Goal: Information Seeking & Learning: Learn about a topic

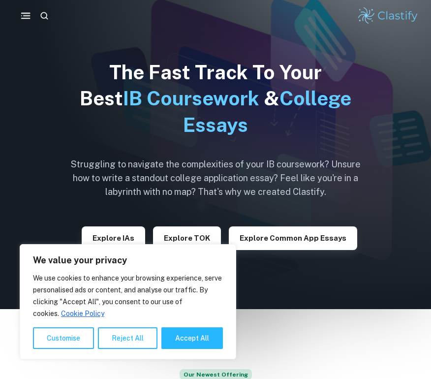
click at [23, 11] on icon "button" at bounding box center [26, 16] width 12 height 12
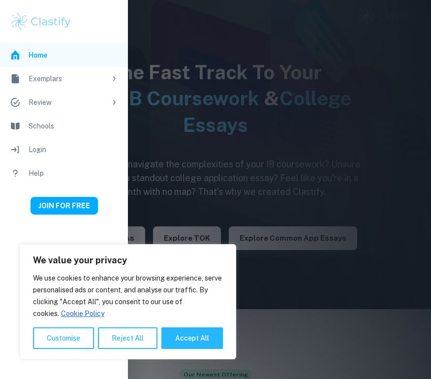
click at [54, 74] on div "Exemplars" at bounding box center [68, 78] width 78 height 11
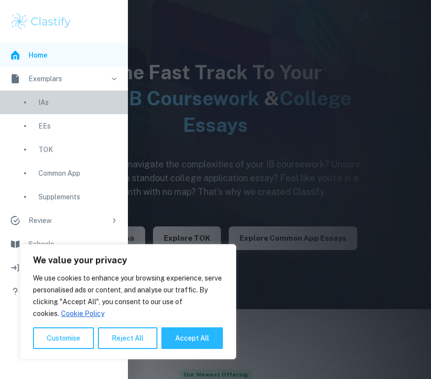
click at [42, 104] on div "IAs" at bounding box center [78, 102] width 80 height 11
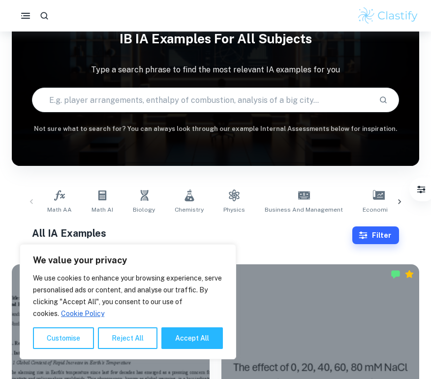
scroll to position [34, 0]
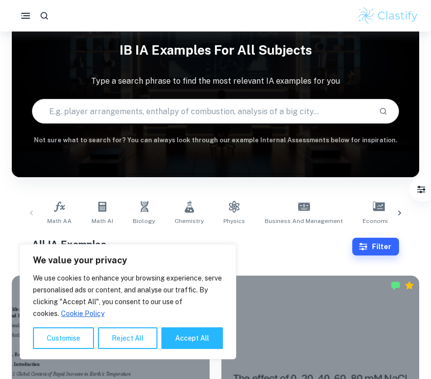
click at [178, 109] on input "text" at bounding box center [201, 111] width 338 height 28
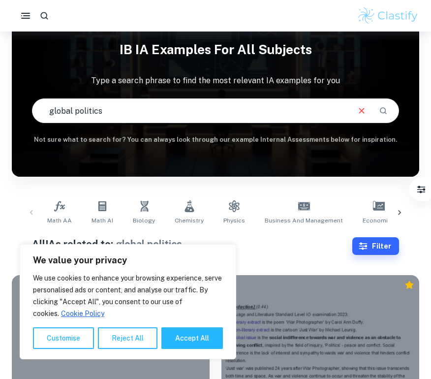
scroll to position [37, 0]
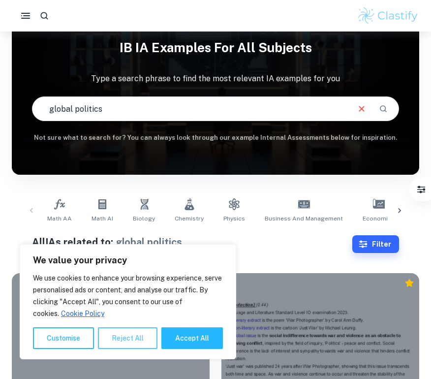
click at [107, 343] on button "Reject All" at bounding box center [128, 338] width 60 height 22
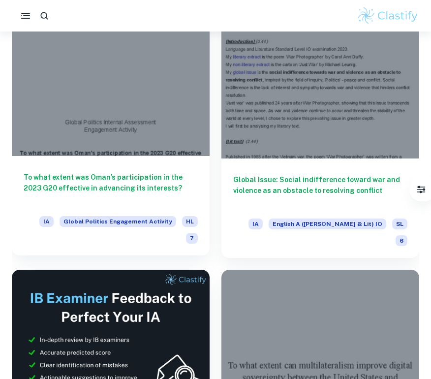
scroll to position [0, 0]
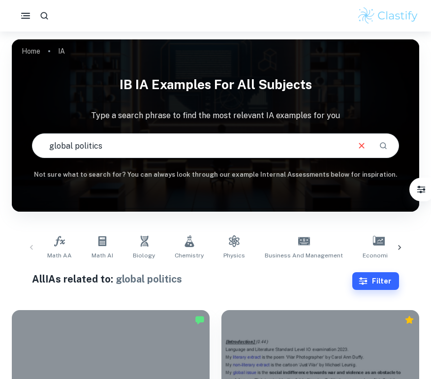
click at [138, 142] on input "global politics" at bounding box center [190, 146] width 316 height 28
type input "global political challenge"
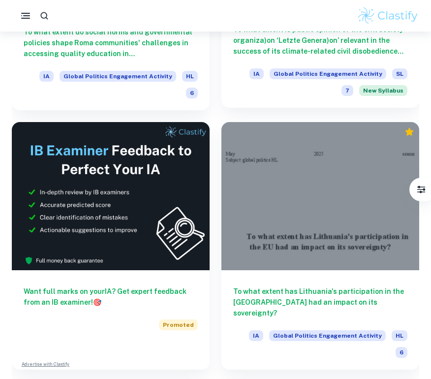
scroll to position [2532, 0]
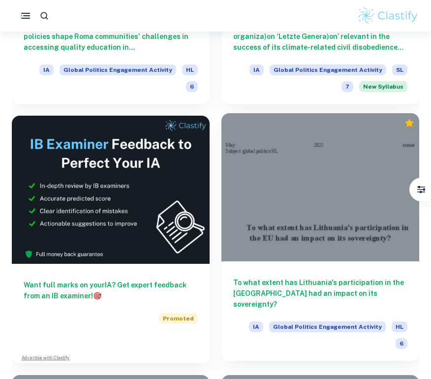
click at [258, 277] on h6 "To what extent has Lithuania's participation in the [GEOGRAPHIC_DATA] had an im…" at bounding box center [320, 293] width 174 height 32
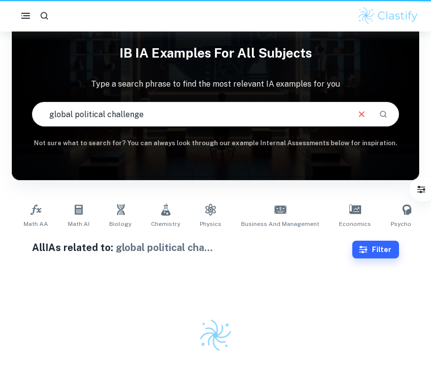
scroll to position [32, 0]
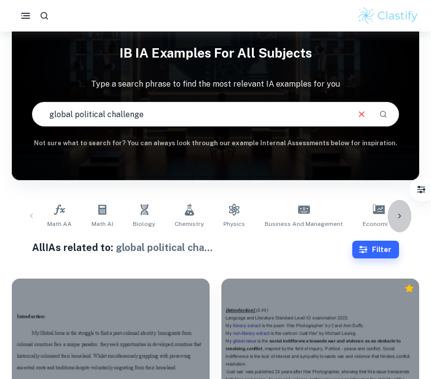
click at [397, 218] on icon at bounding box center [400, 216] width 10 height 10
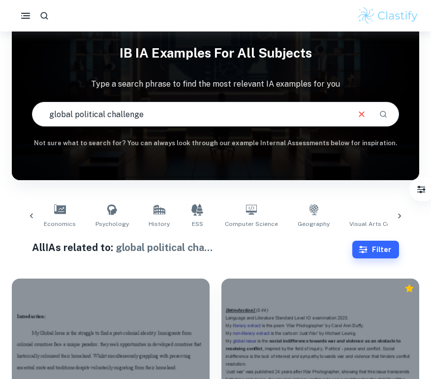
scroll to position [0, 342]
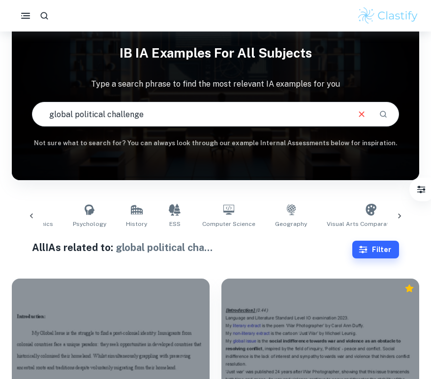
click at [396, 215] on icon at bounding box center [400, 216] width 10 height 10
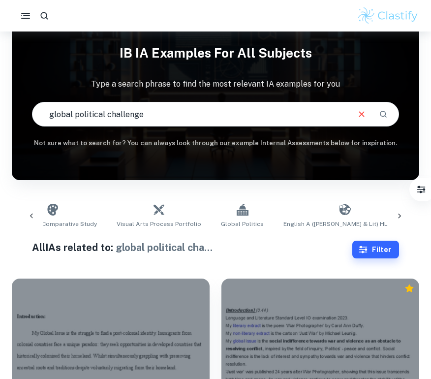
scroll to position [0, 683]
click at [398, 215] on icon at bounding box center [400, 216] width 10 height 10
click at [33, 215] on icon at bounding box center [32, 216] width 10 height 10
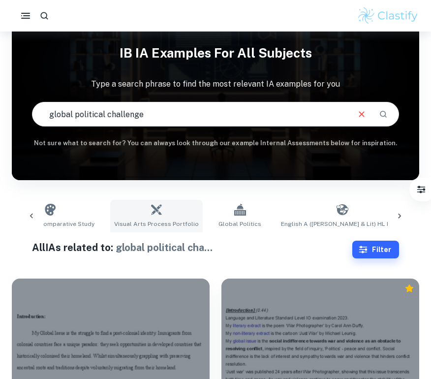
scroll to position [0, 640]
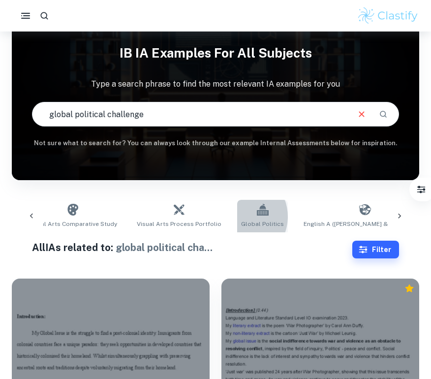
click at [237, 217] on link "Global Politics" at bounding box center [262, 216] width 51 height 32
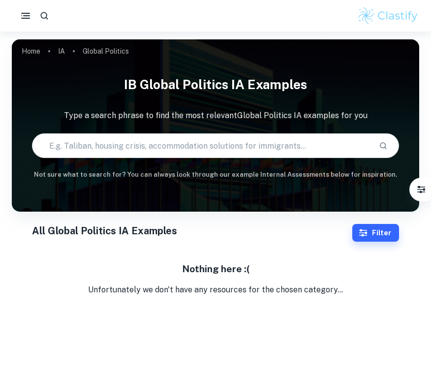
scroll to position [32, 0]
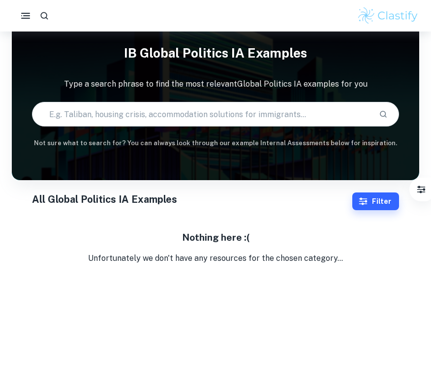
click at [169, 118] on input "text" at bounding box center [201, 114] width 338 height 28
type input "global politi"
